Goal: Task Accomplishment & Management: Manage account settings

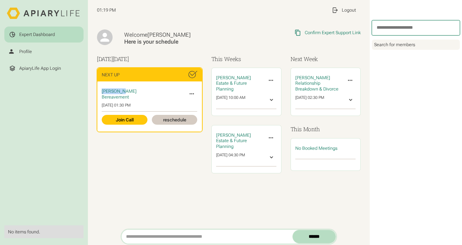
drag, startPoint x: 122, startPoint y: 89, endPoint x: 103, endPoint y: 90, distance: 19.6
click at [103, 90] on span "Zia Ahmed" at bounding box center [119, 90] width 35 height 5
copy span "Zia Ahmed"
click at [188, 93] on icon at bounding box center [191, 93] width 7 height 7
click at [163, 86] on div "Zia Ahmed Bereavement Invite Expert Cancel Meeting Invite Others Transfer to Ex…" at bounding box center [149, 106] width 105 height 50
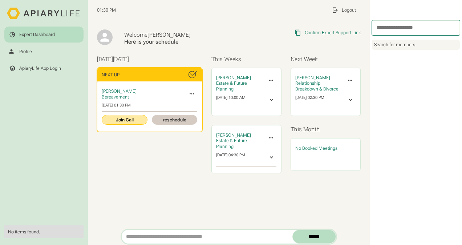
click at [127, 119] on link "Join Call" at bounding box center [124, 120] width 45 height 10
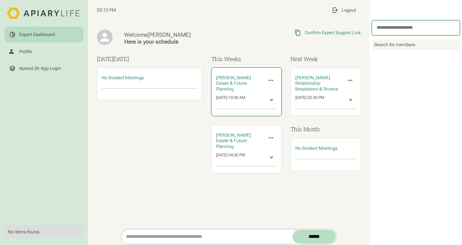
click at [222, 83] on span "Estate & Future Planning" at bounding box center [231, 85] width 31 height 11
click at [225, 99] on div at bounding box center [272, 100] width 6 height 6
drag, startPoint x: 214, startPoint y: 76, endPoint x: 245, endPoint y: 72, distance: 30.7
click at [225, 72] on div "Sam Coffland Estate & Future Planning Invite Expert Cancel Meeting Invite Other…" at bounding box center [246, 92] width 69 height 48
